Goal: Check status: Check status

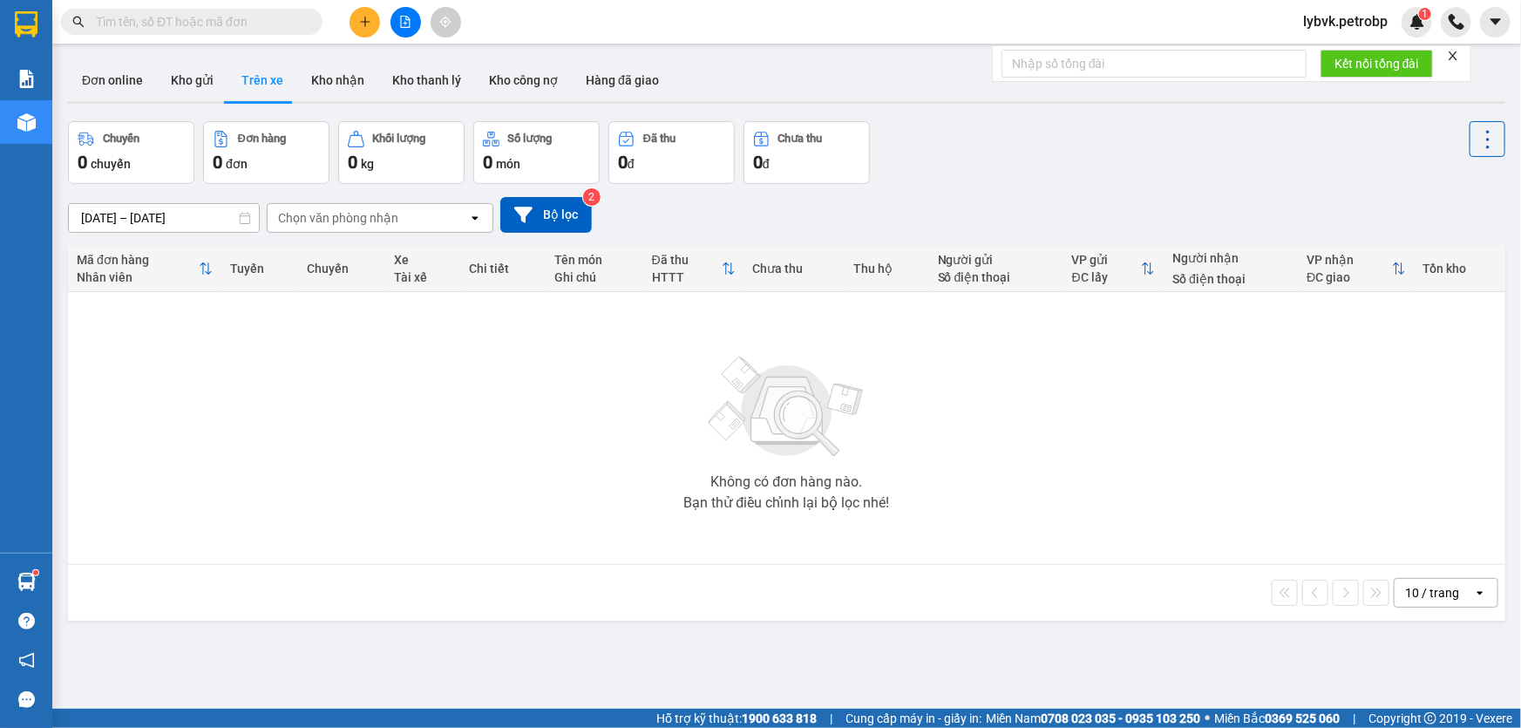
click at [255, 22] on input "text" at bounding box center [199, 21] width 206 height 19
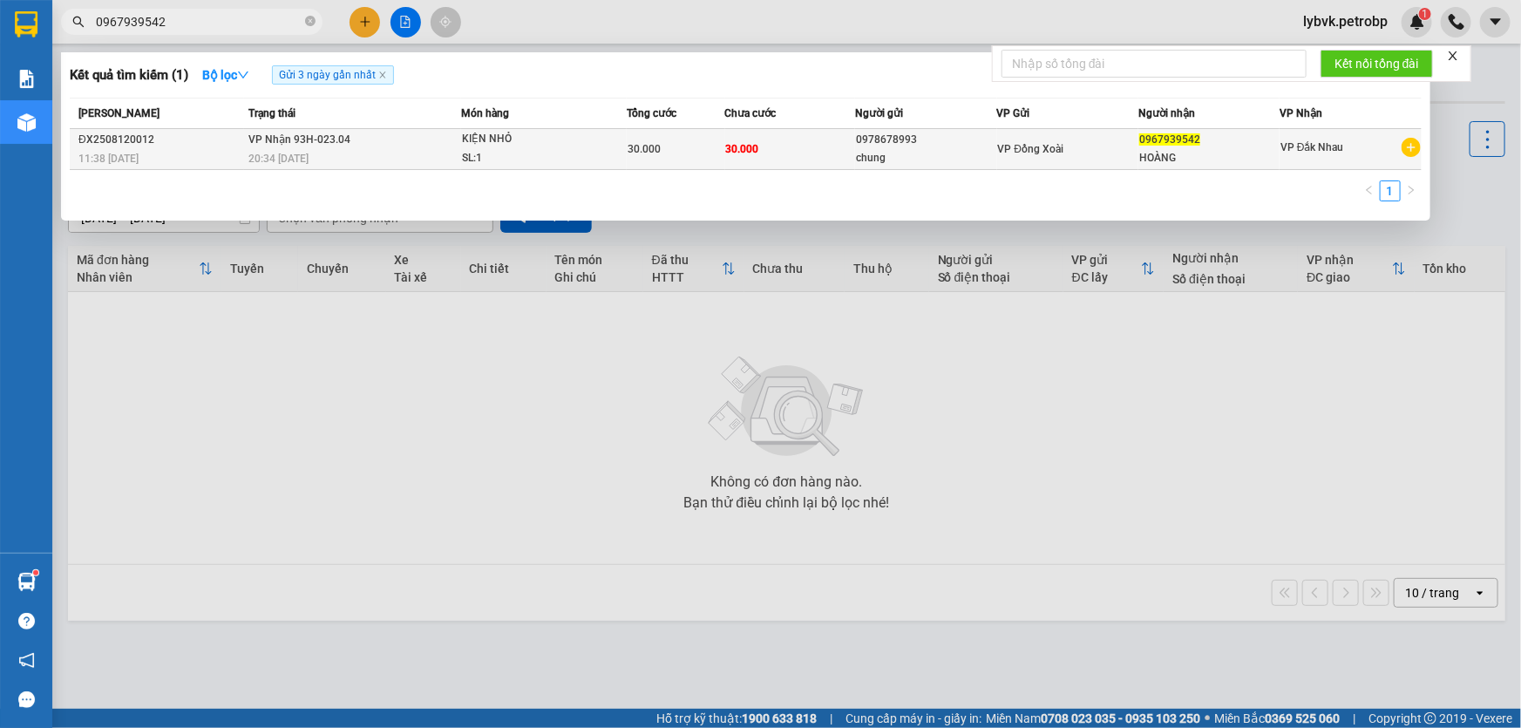
type input "0967939542"
click at [500, 141] on div "KIỆN NHỎ" at bounding box center [527, 139] width 131 height 19
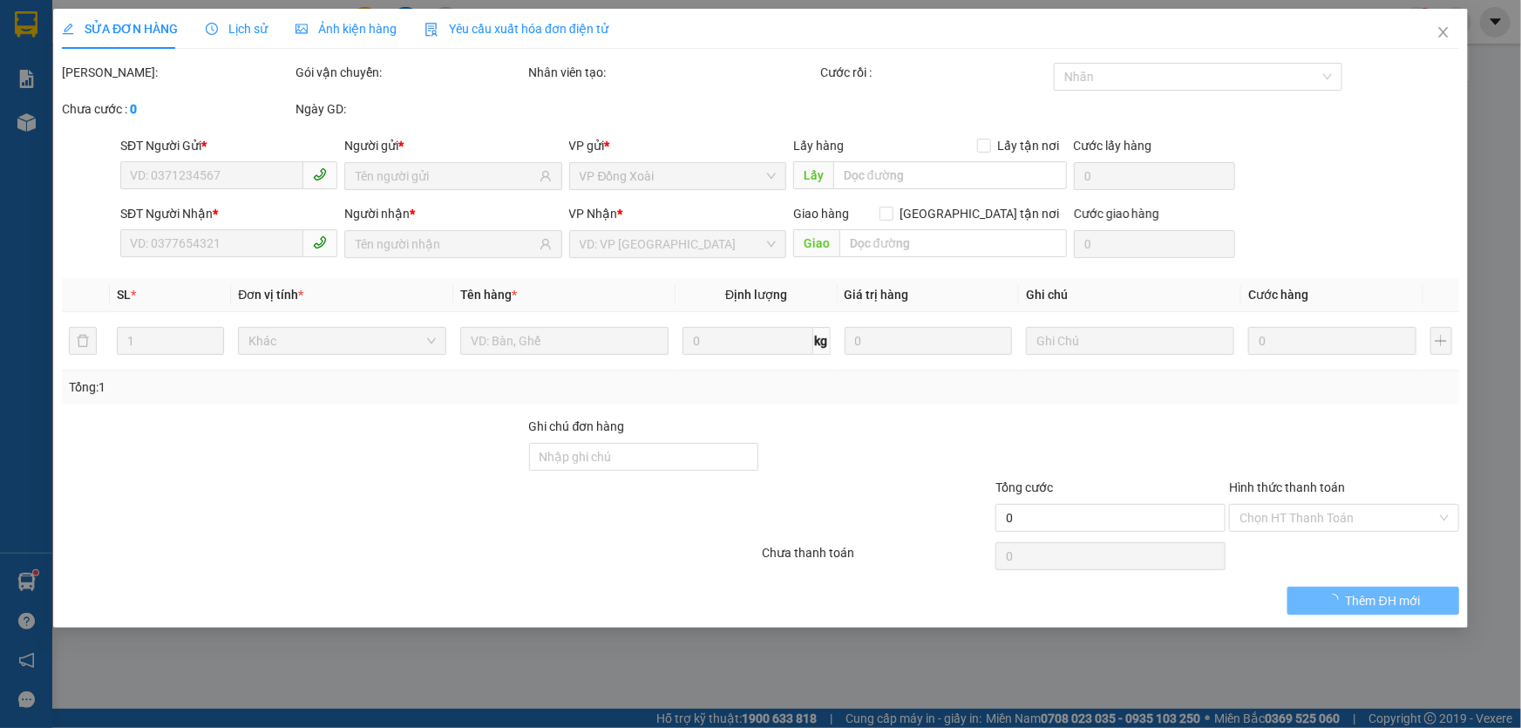
type input "0978678993"
type input "chung"
type input "0967939542"
type input "HOÀNG"
type input "30.000"
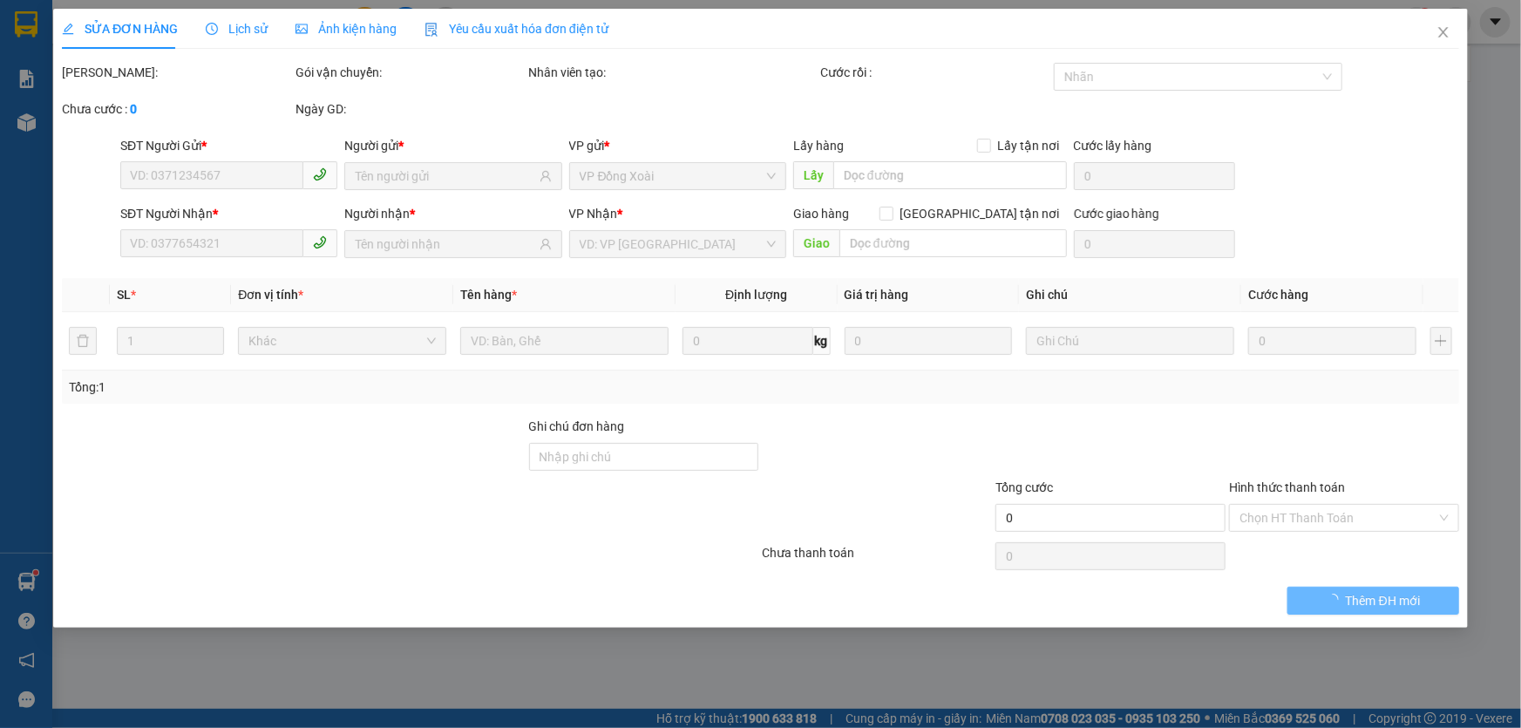
type input "30.000"
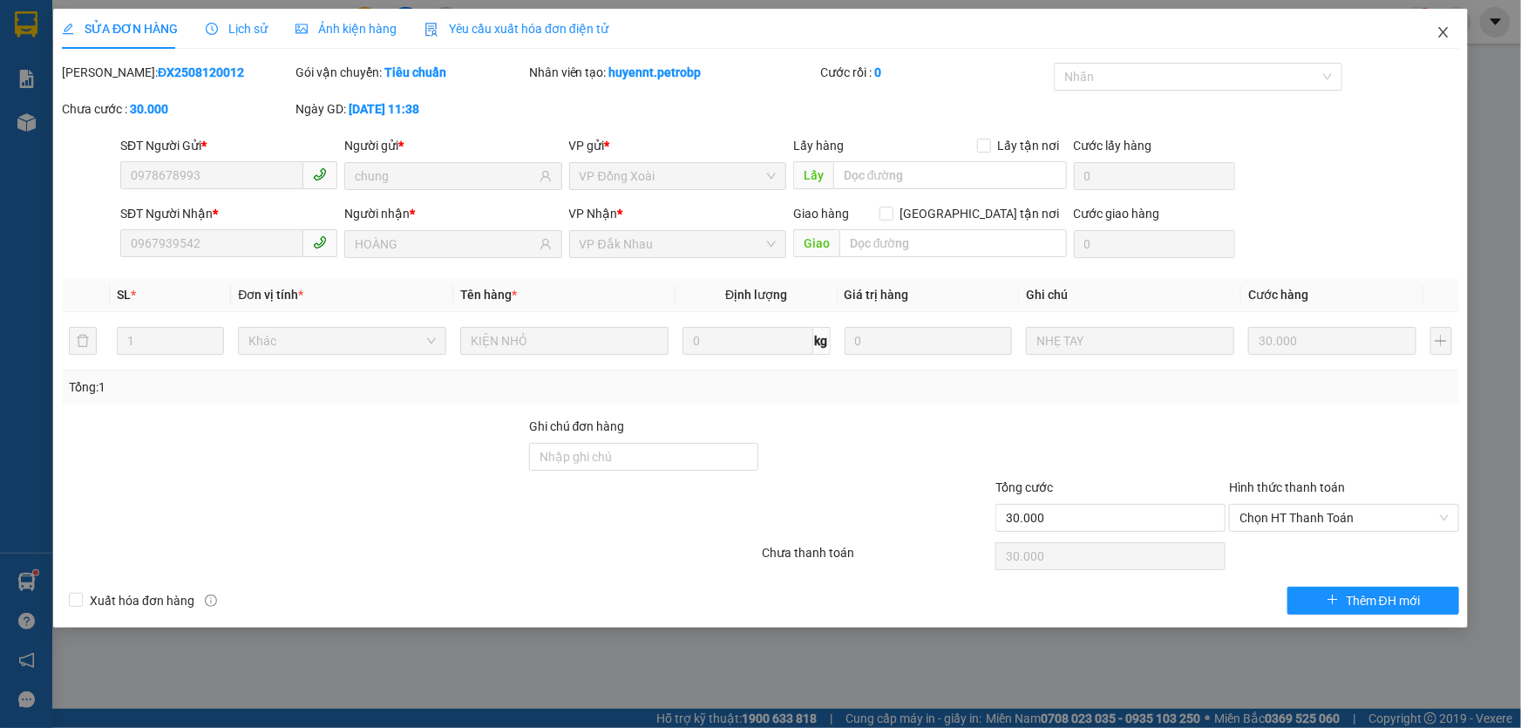
click at [1446, 34] on icon "close" at bounding box center [1444, 32] width 14 height 14
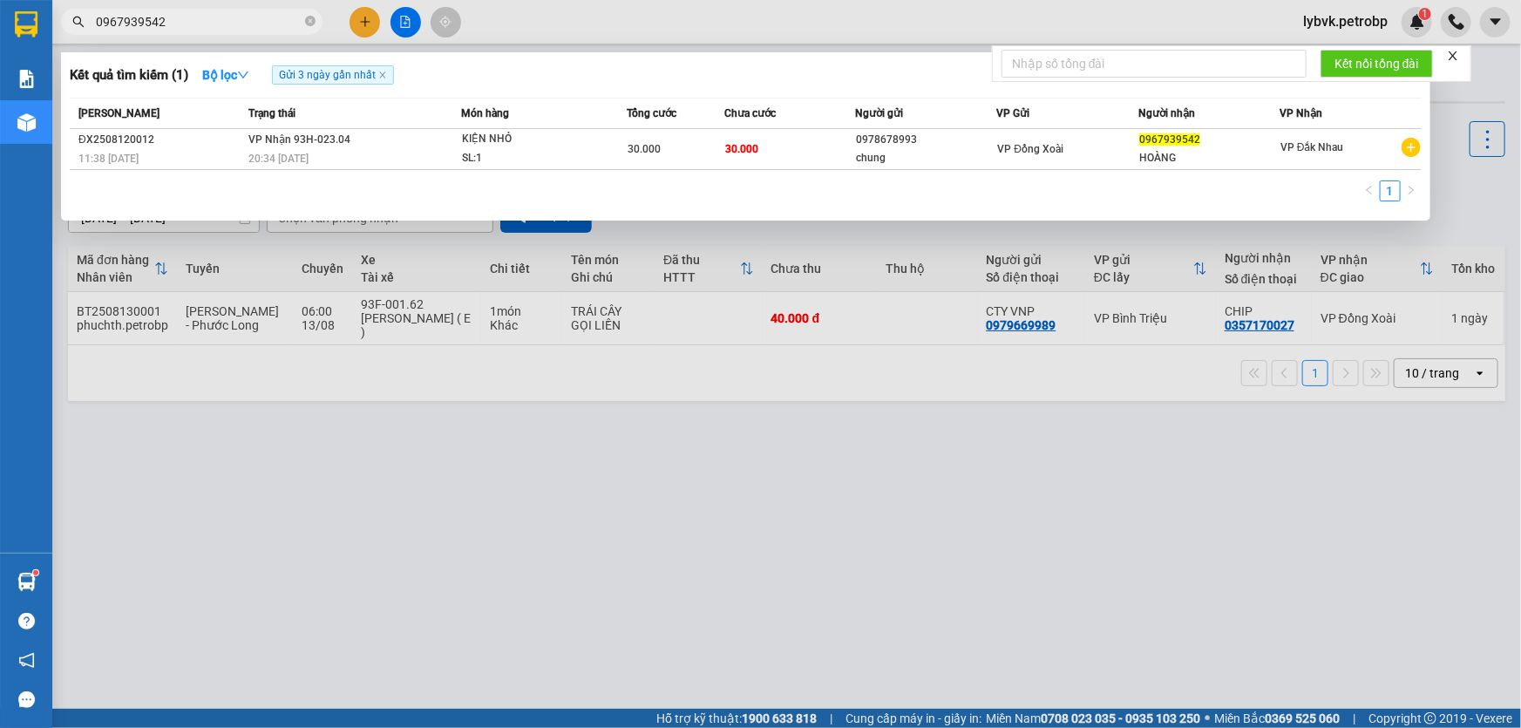
click at [250, 21] on input "0967939542" at bounding box center [199, 21] width 206 height 19
click at [314, 19] on icon "close-circle" at bounding box center [310, 21] width 10 height 10
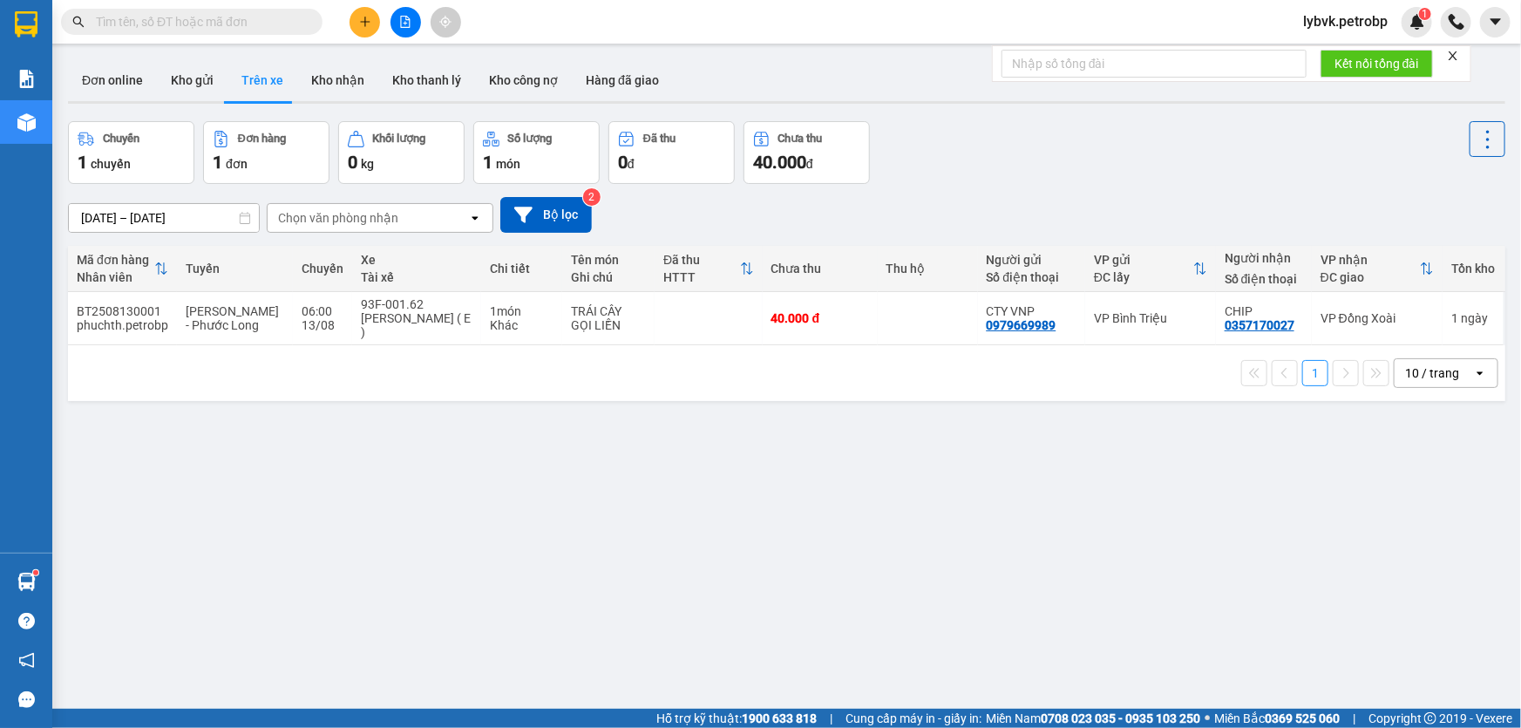
click at [249, 19] on input "text" at bounding box center [199, 21] width 206 height 19
click at [276, 22] on input "text" at bounding box center [199, 21] width 206 height 19
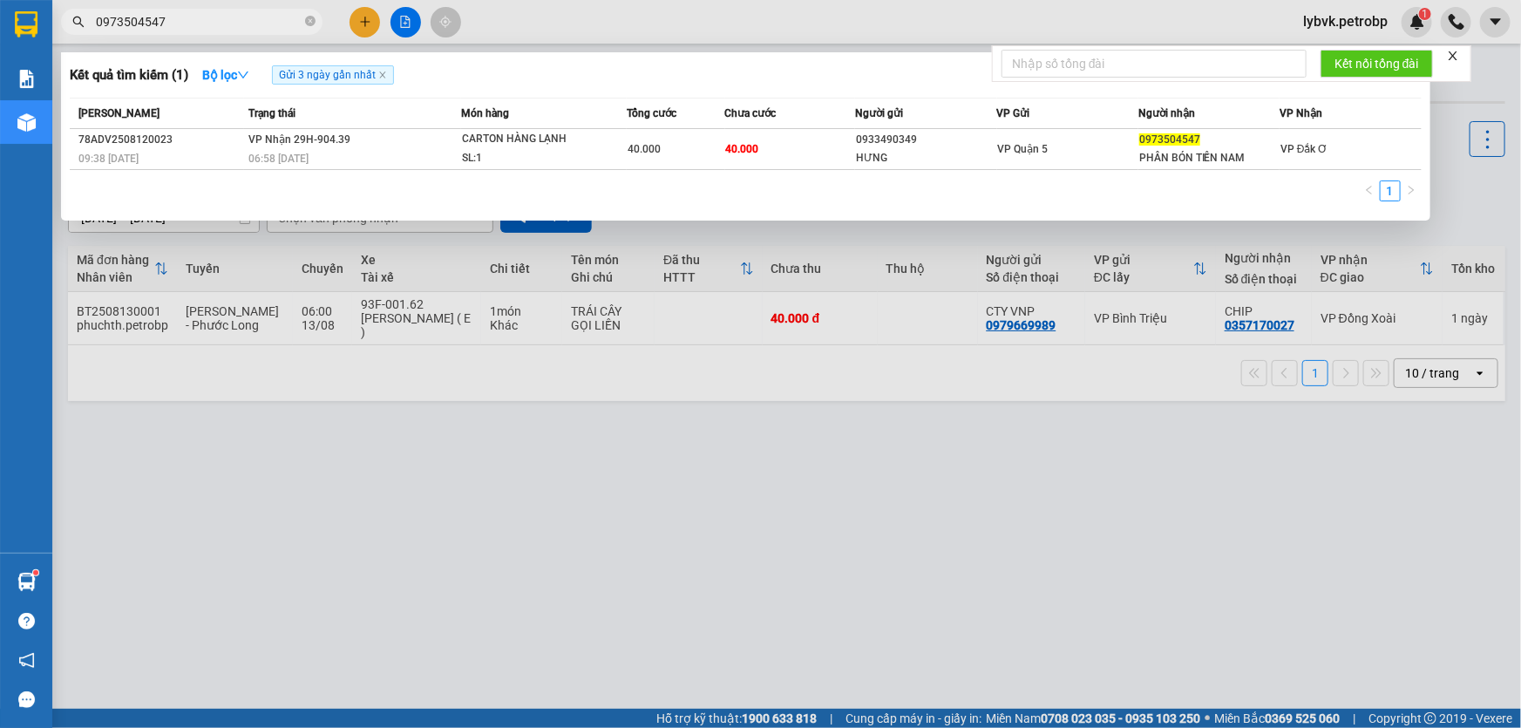
type input "0973504547"
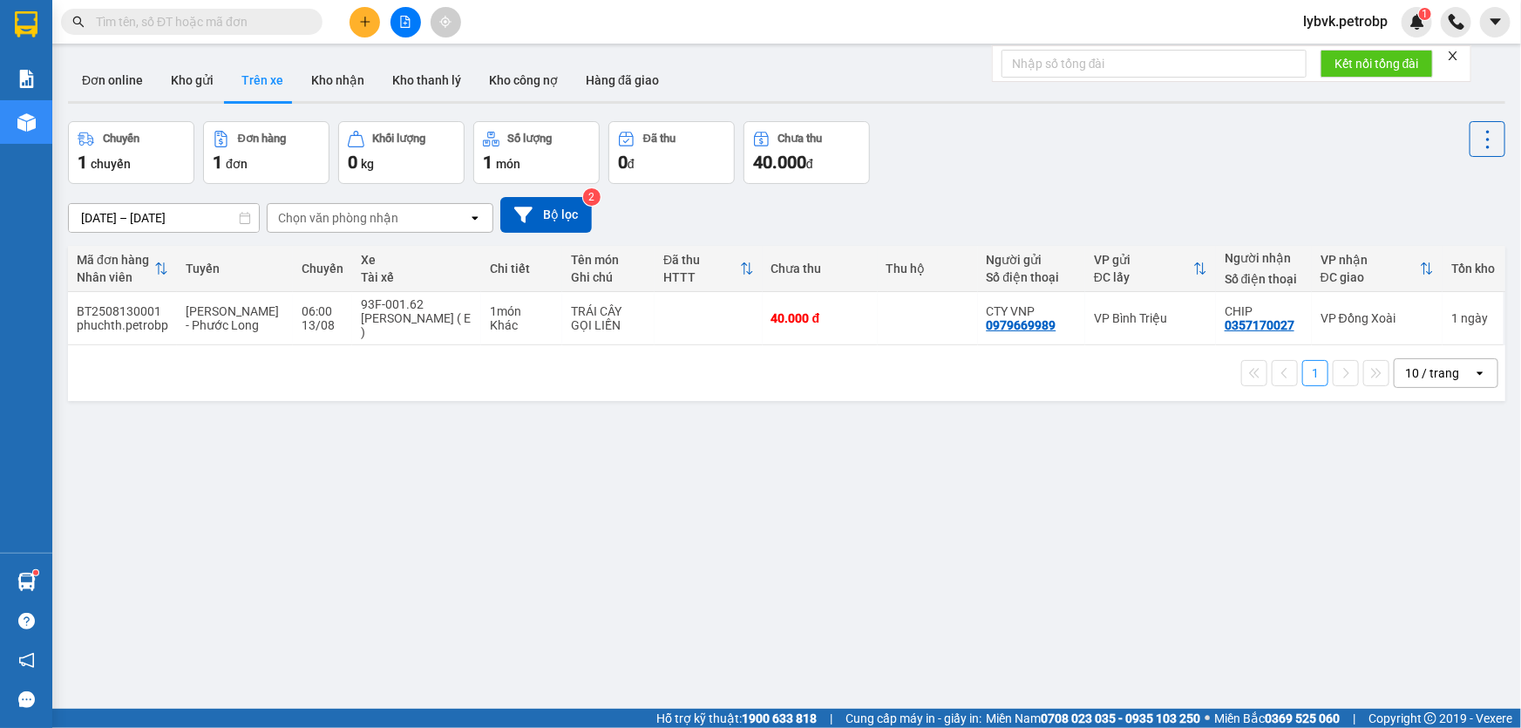
click at [227, 14] on input "text" at bounding box center [199, 21] width 206 height 19
